Goal: Information Seeking & Learning: Learn about a topic

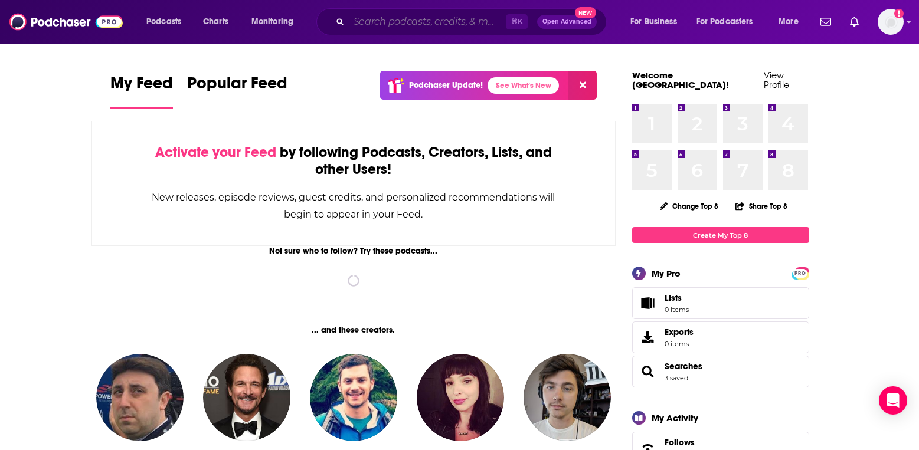
click at [385, 30] on input "Search podcasts, credits, & more..." at bounding box center [427, 21] width 157 height 19
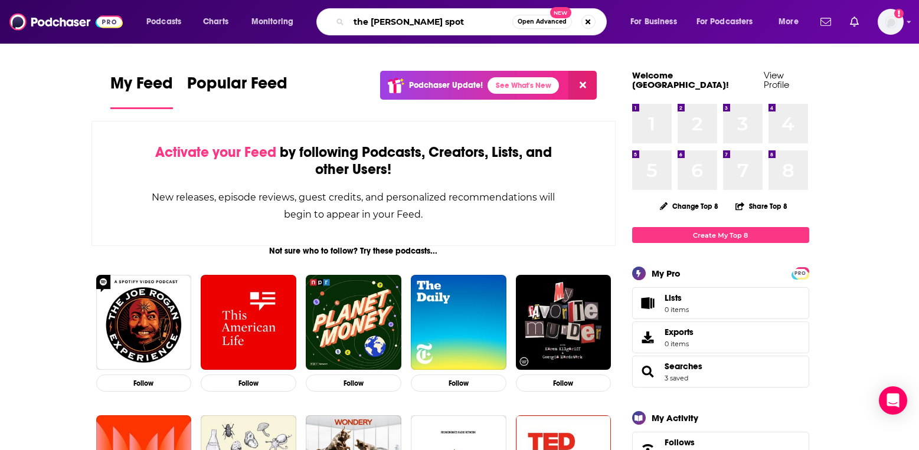
type input "the [PERSON_NAME] spot"
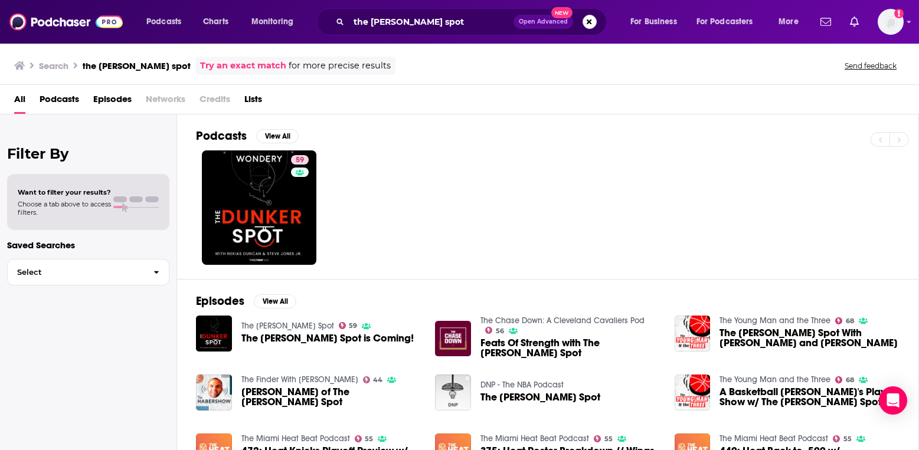
click at [165, 100] on span "Networks" at bounding box center [166, 102] width 40 height 24
click at [499, 209] on div "59" at bounding box center [557, 208] width 722 height 115
click at [650, 158] on div "59" at bounding box center [557, 208] width 722 height 115
click at [213, 100] on span "Credits" at bounding box center [215, 102] width 31 height 24
click at [176, 97] on span "Networks" at bounding box center [166, 102] width 40 height 24
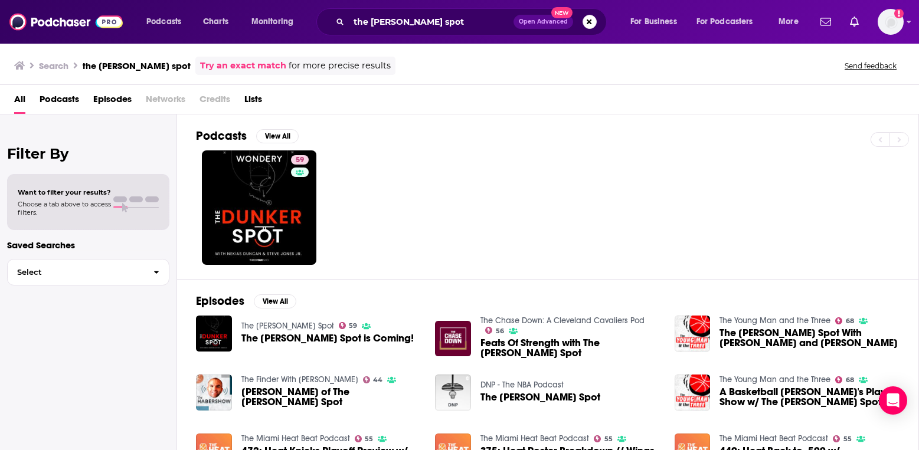
click at [114, 94] on span "Episodes" at bounding box center [112, 102] width 38 height 24
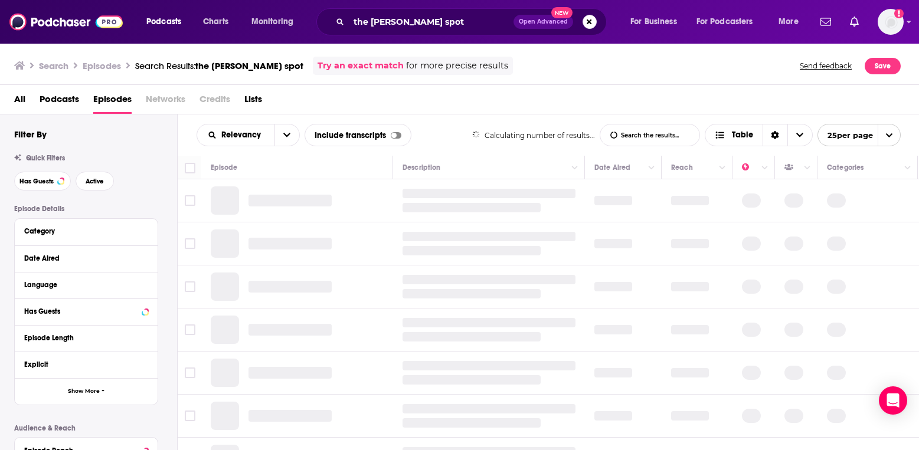
click at [50, 106] on span "Podcasts" at bounding box center [60, 102] width 40 height 24
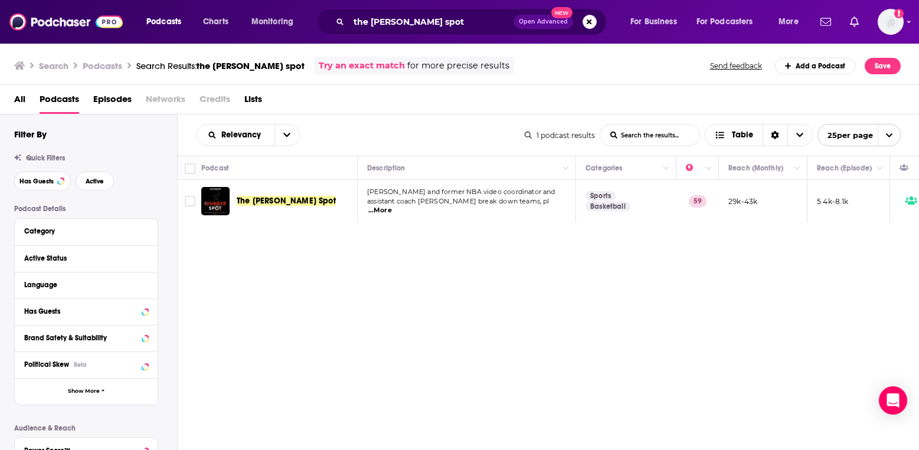
click at [282, 204] on span "The [PERSON_NAME] Spot" at bounding box center [286, 201] width 99 height 10
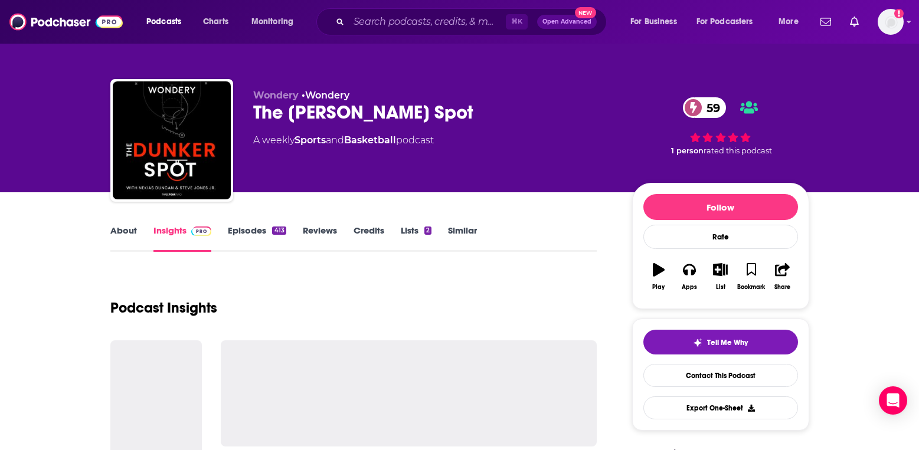
click at [259, 228] on link "Episodes 413" at bounding box center [257, 238] width 58 height 27
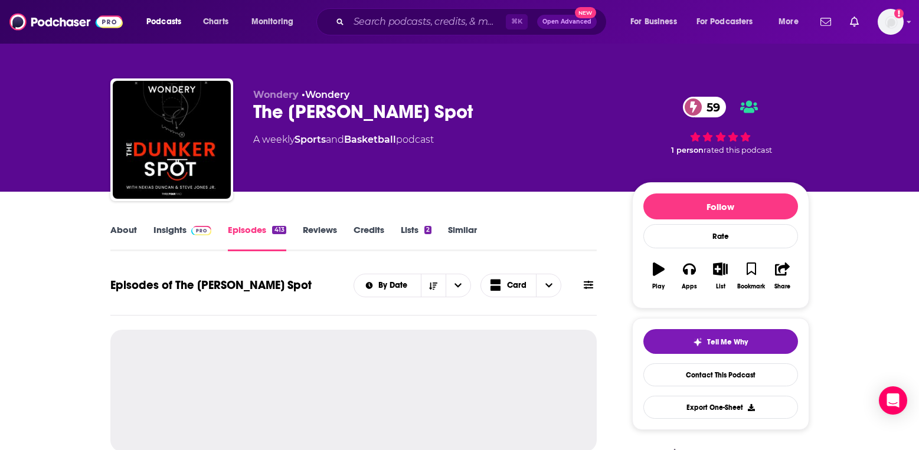
click at [181, 227] on link "Insights" at bounding box center [182, 237] width 58 height 27
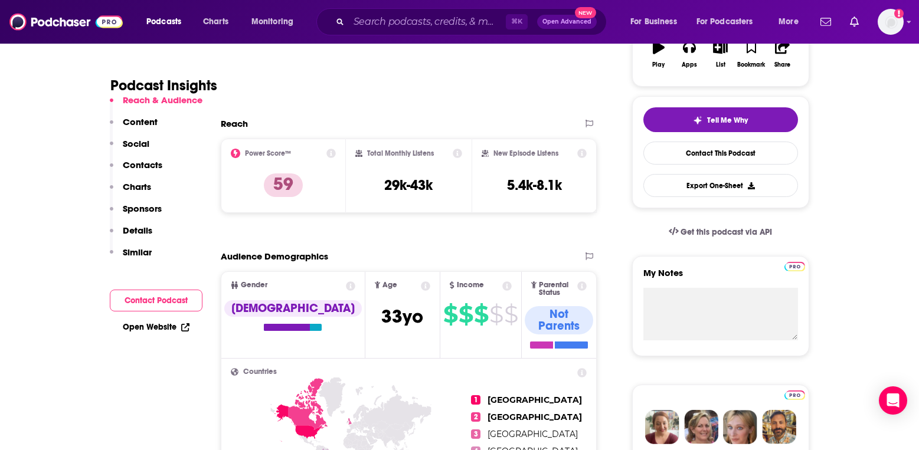
scroll to position [228, 0]
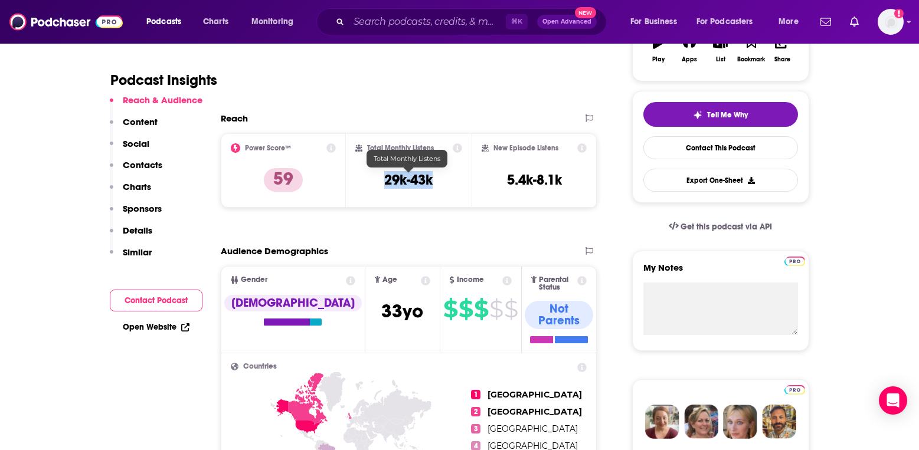
drag, startPoint x: 379, startPoint y: 177, endPoint x: 455, endPoint y: 181, distance: 75.7
click at [455, 181] on div "Total Monthly Listens 29k-43k" at bounding box center [408, 170] width 107 height 54
drag, startPoint x: 392, startPoint y: 176, endPoint x: 466, endPoint y: 176, distance: 74.4
click at [466, 176] on div "Total Monthly Listens 29k-43k" at bounding box center [409, 170] width 126 height 74
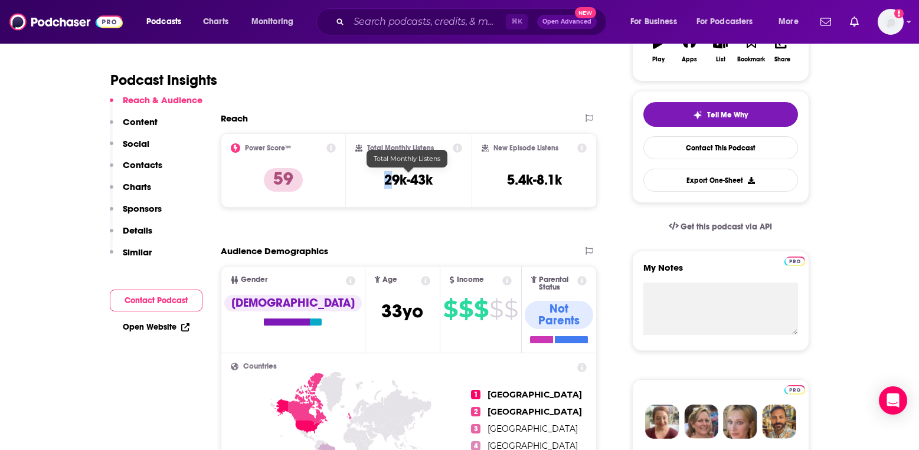
click at [466, 176] on div "Total Monthly Listens 29k-43k" at bounding box center [409, 170] width 126 height 74
drag, startPoint x: 456, startPoint y: 182, endPoint x: 340, endPoint y: 182, distance: 115.7
click at [340, 182] on div "Power Score™ 59 Total Monthly Listens 29k-43k New Episode Listens 5.4k-8.1k" at bounding box center [409, 170] width 377 height 74
click at [424, 184] on h3 "29k-43k" at bounding box center [408, 180] width 48 height 18
drag, startPoint x: 476, startPoint y: 185, endPoint x: 370, endPoint y: 185, distance: 106.2
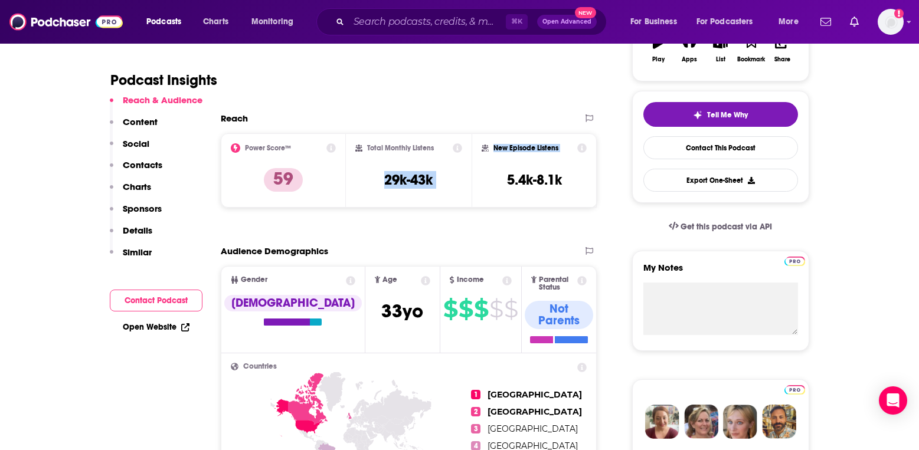
click at [370, 185] on div "Power Score™ 59 Total Monthly Listens 29k-43k New Episode Listens 5.4k-8.1k" at bounding box center [409, 170] width 377 height 74
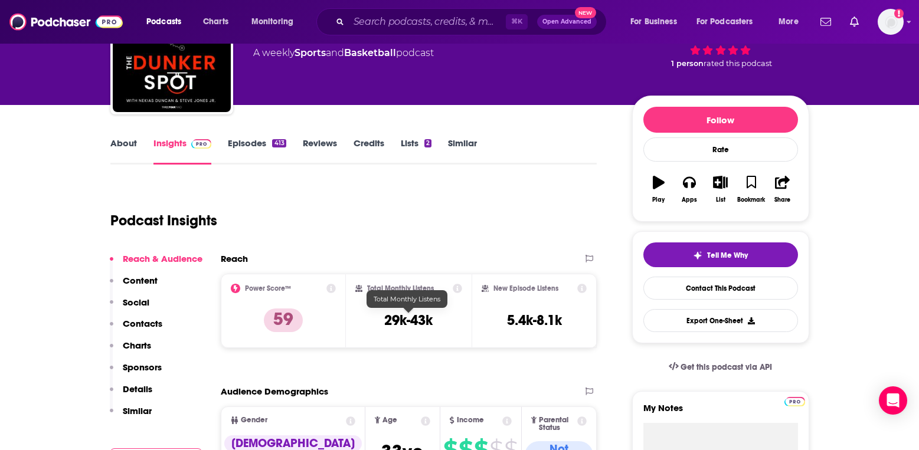
scroll to position [89, 0]
